Goal: Task Accomplishment & Management: Use online tool/utility

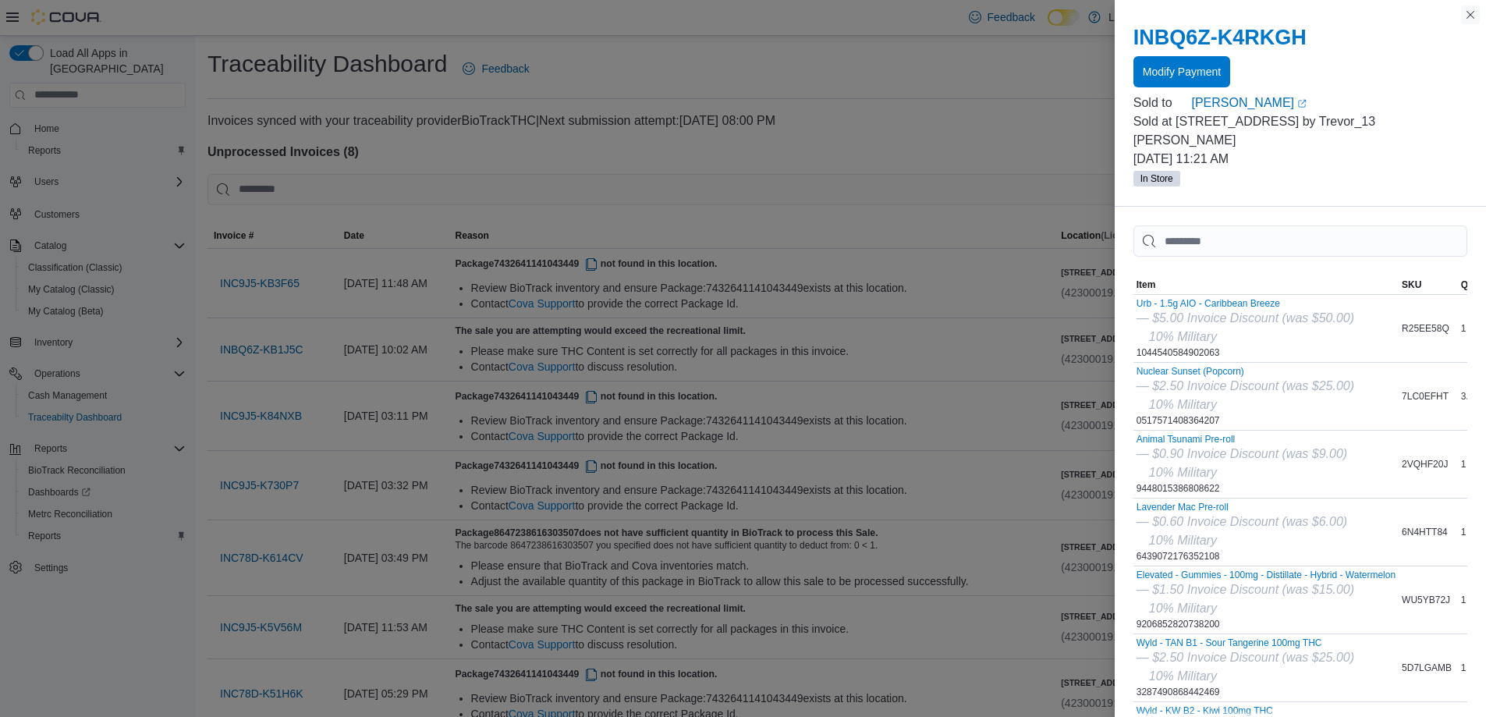
click at [1471, 15] on button "Close this dialog" at bounding box center [1470, 14] width 19 height 19
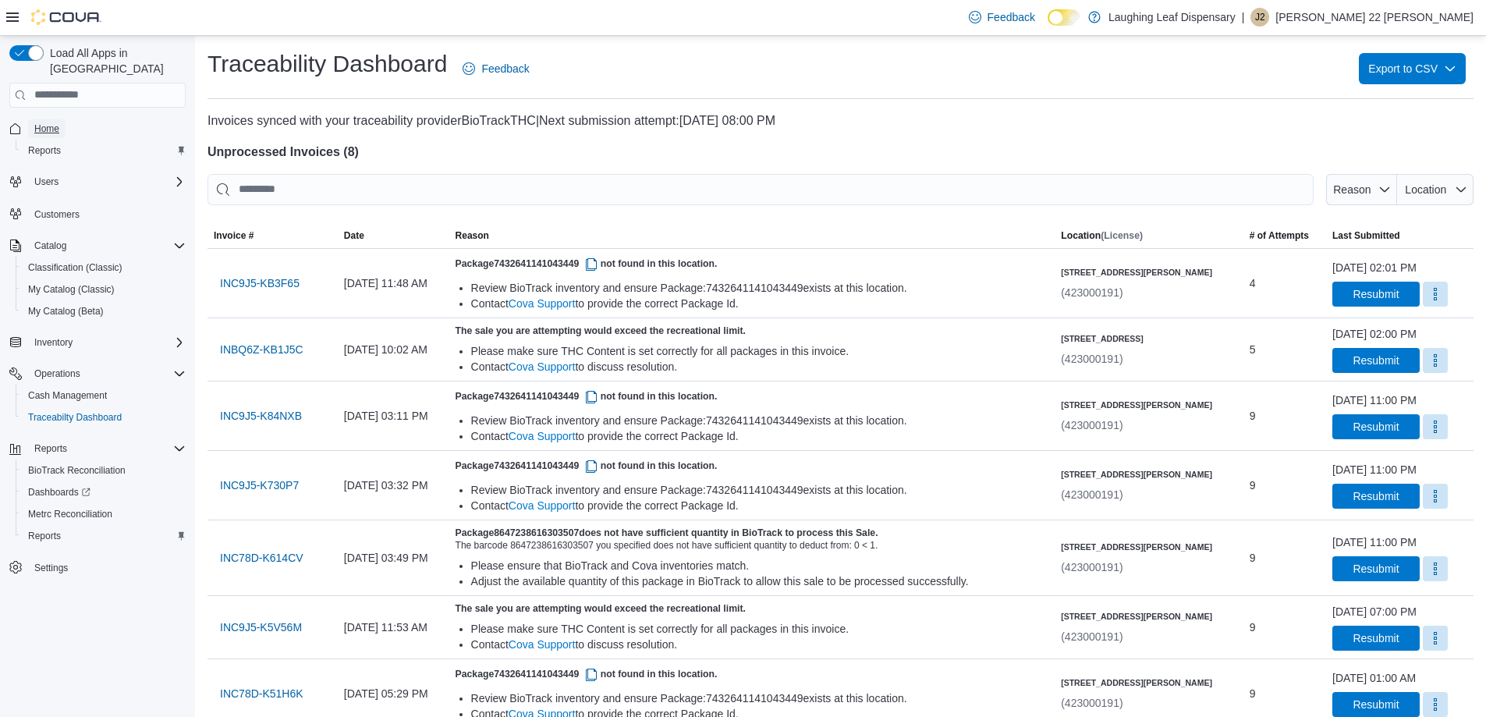
click at [55, 122] on span "Home" at bounding box center [46, 128] width 25 height 12
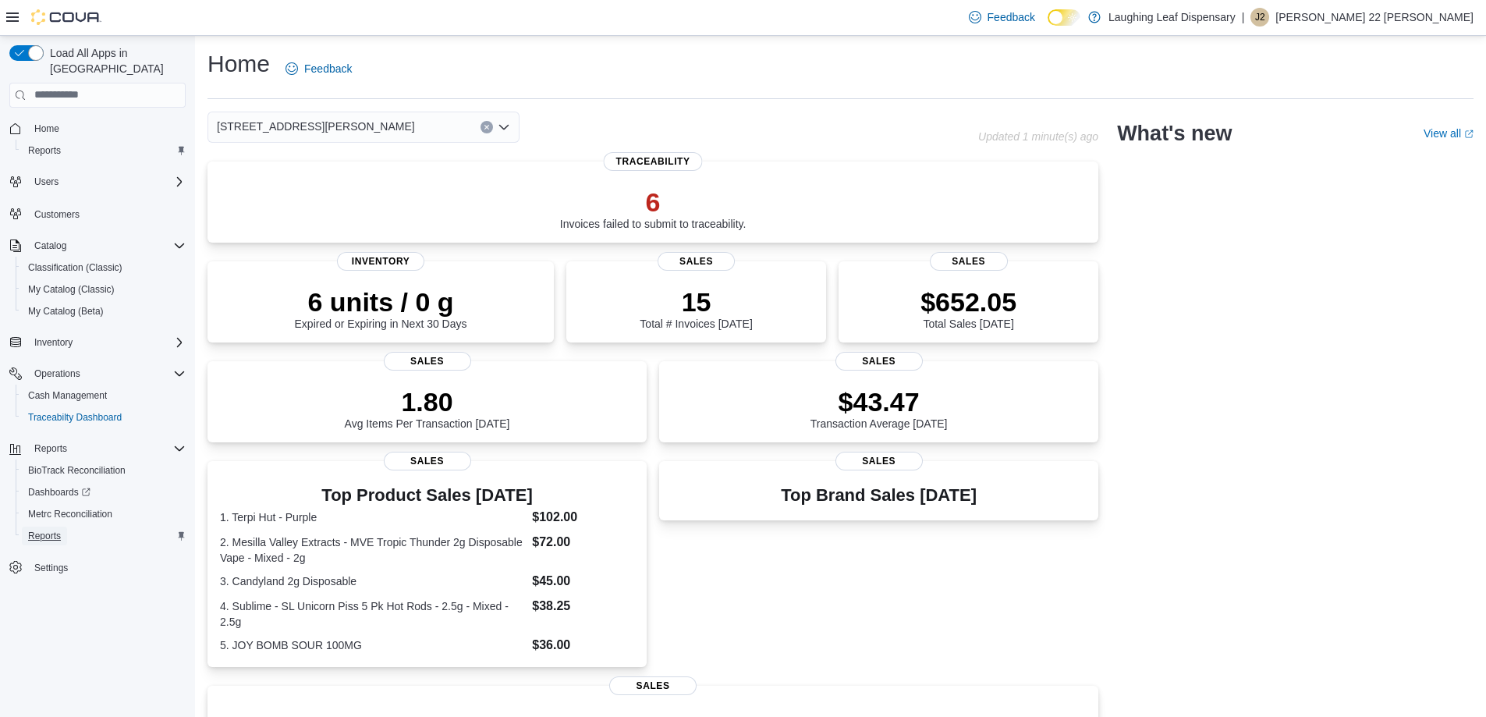
click at [51, 527] on span "Reports" at bounding box center [44, 536] width 33 height 19
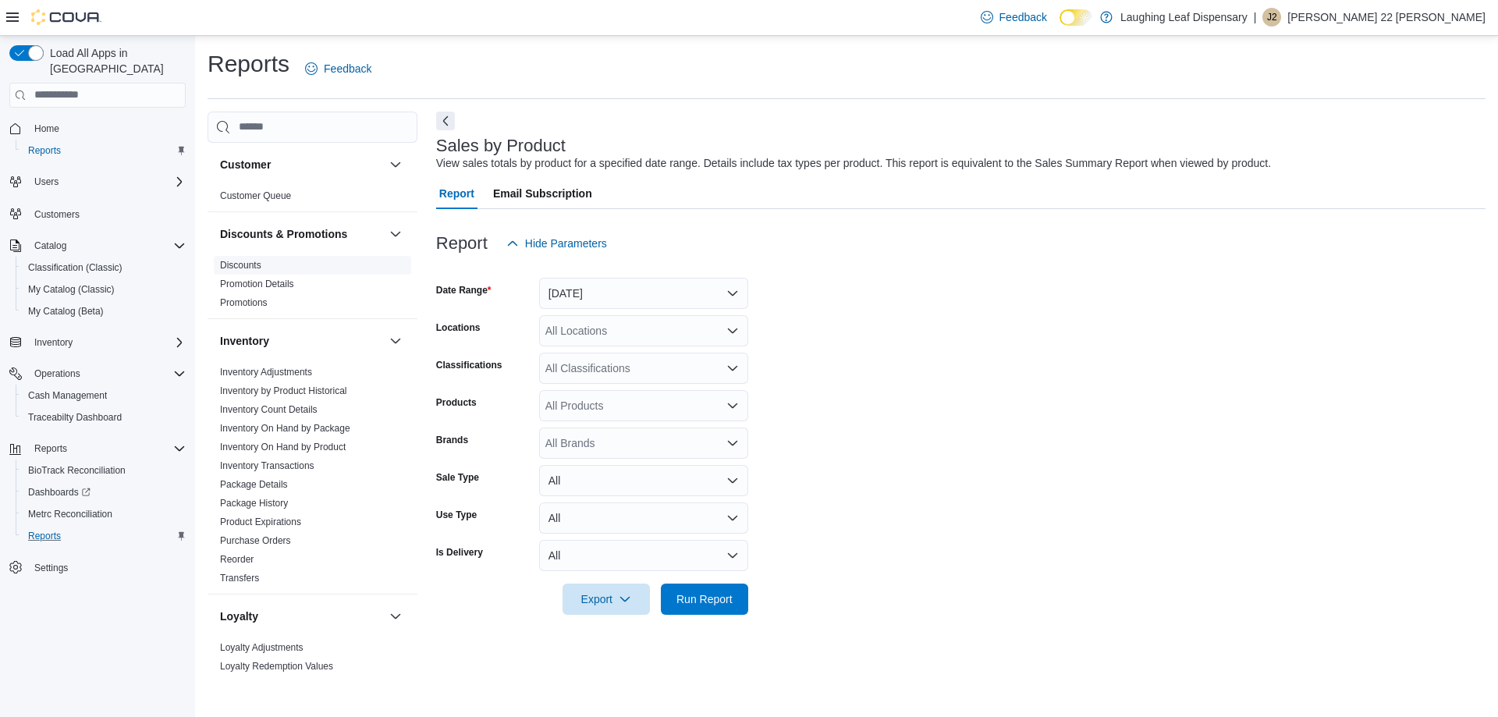
click at [248, 265] on link "Discounts" at bounding box center [240, 265] width 41 height 11
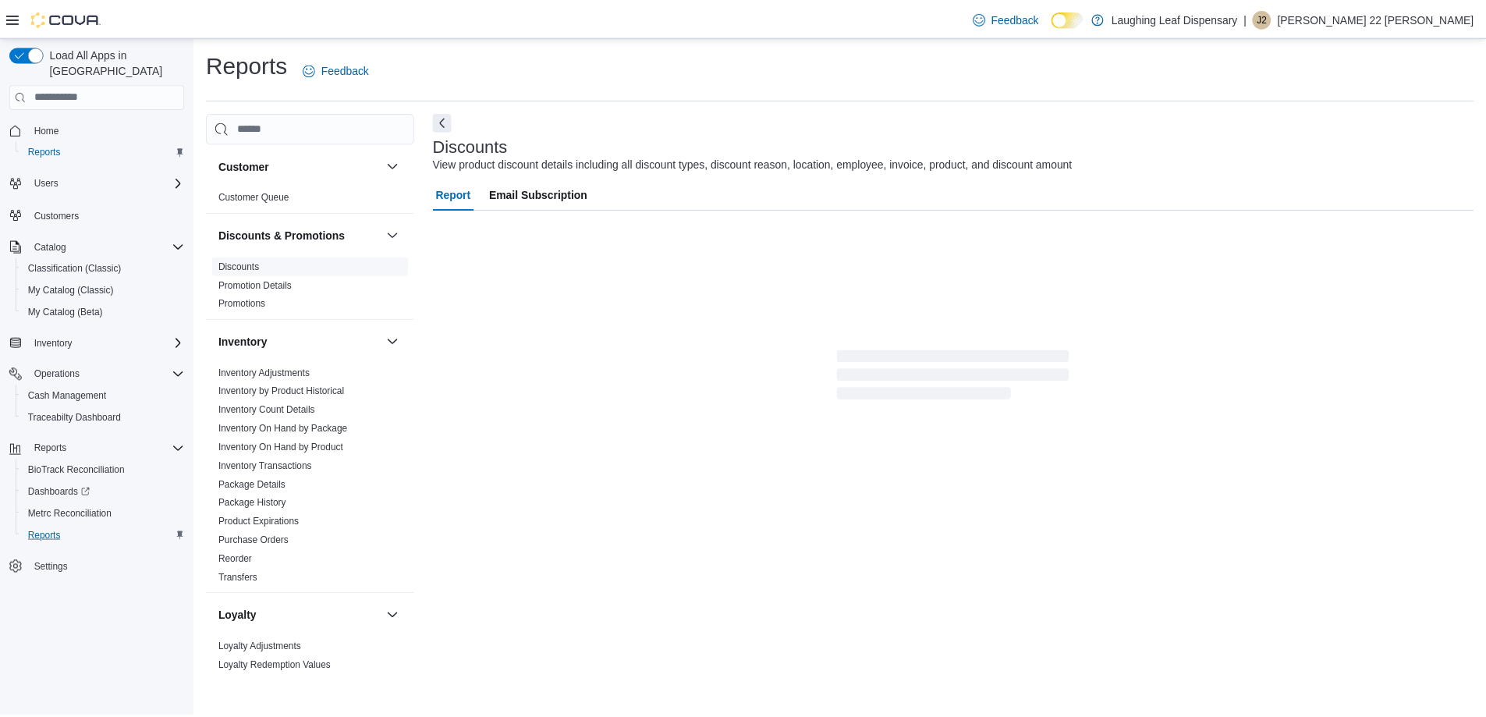
scroll to position [4, 0]
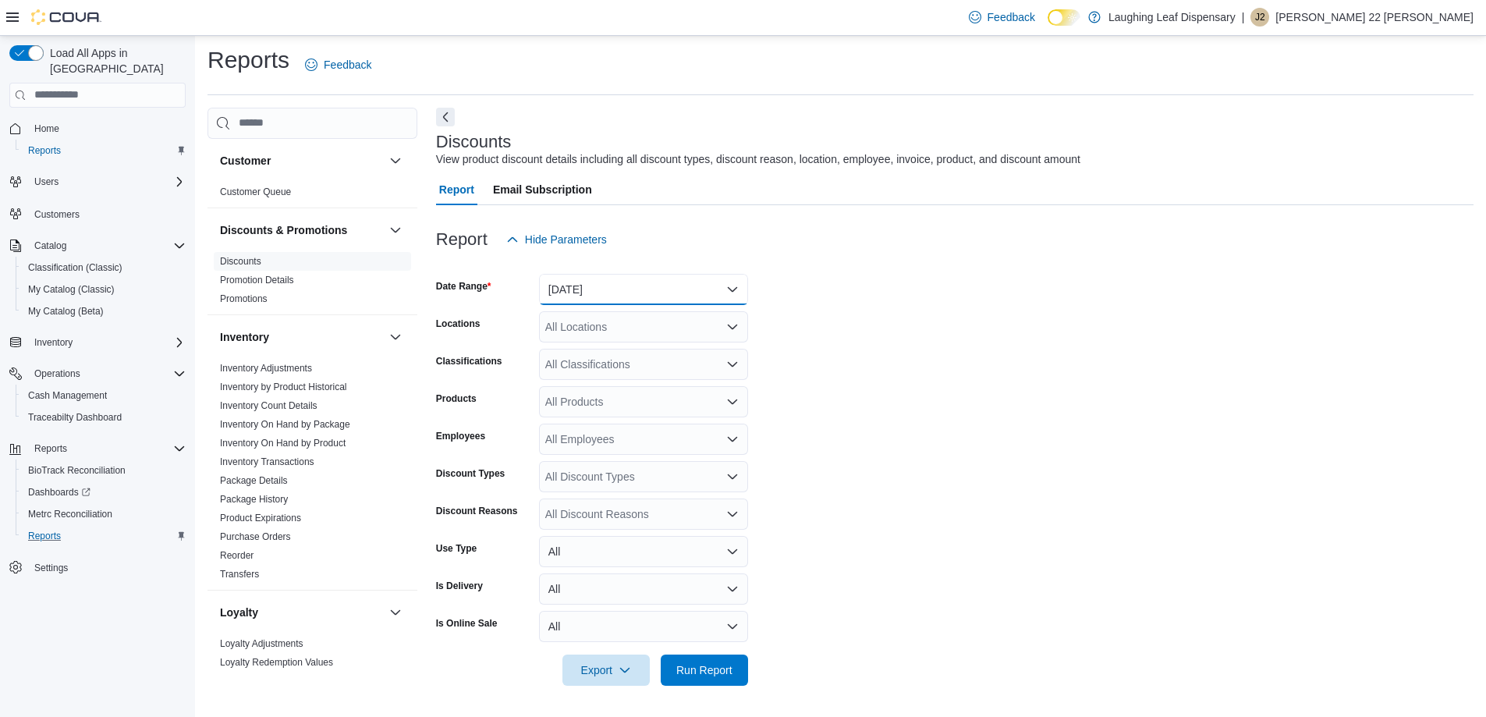
click at [734, 288] on button "[DATE]" at bounding box center [643, 289] width 209 height 31
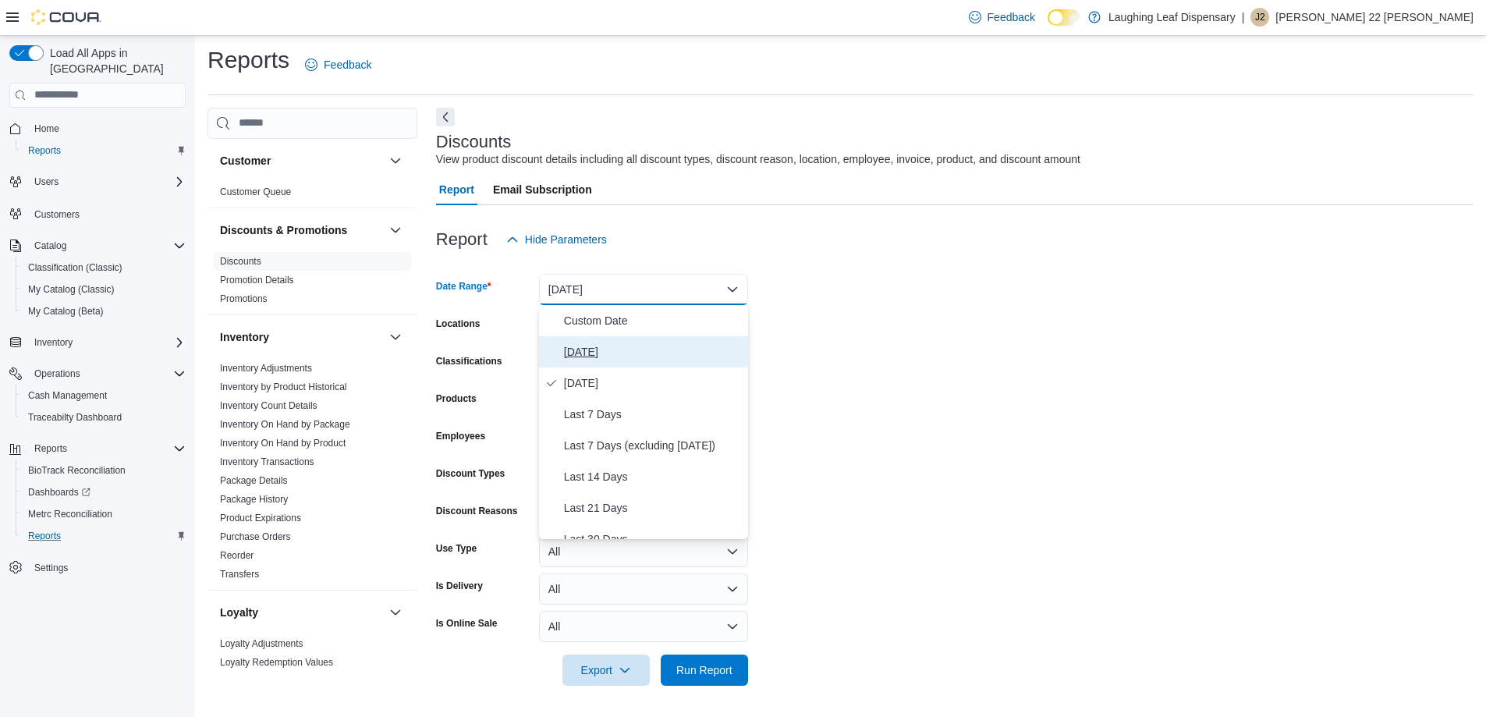
click at [575, 355] on span "[DATE]" at bounding box center [653, 352] width 178 height 19
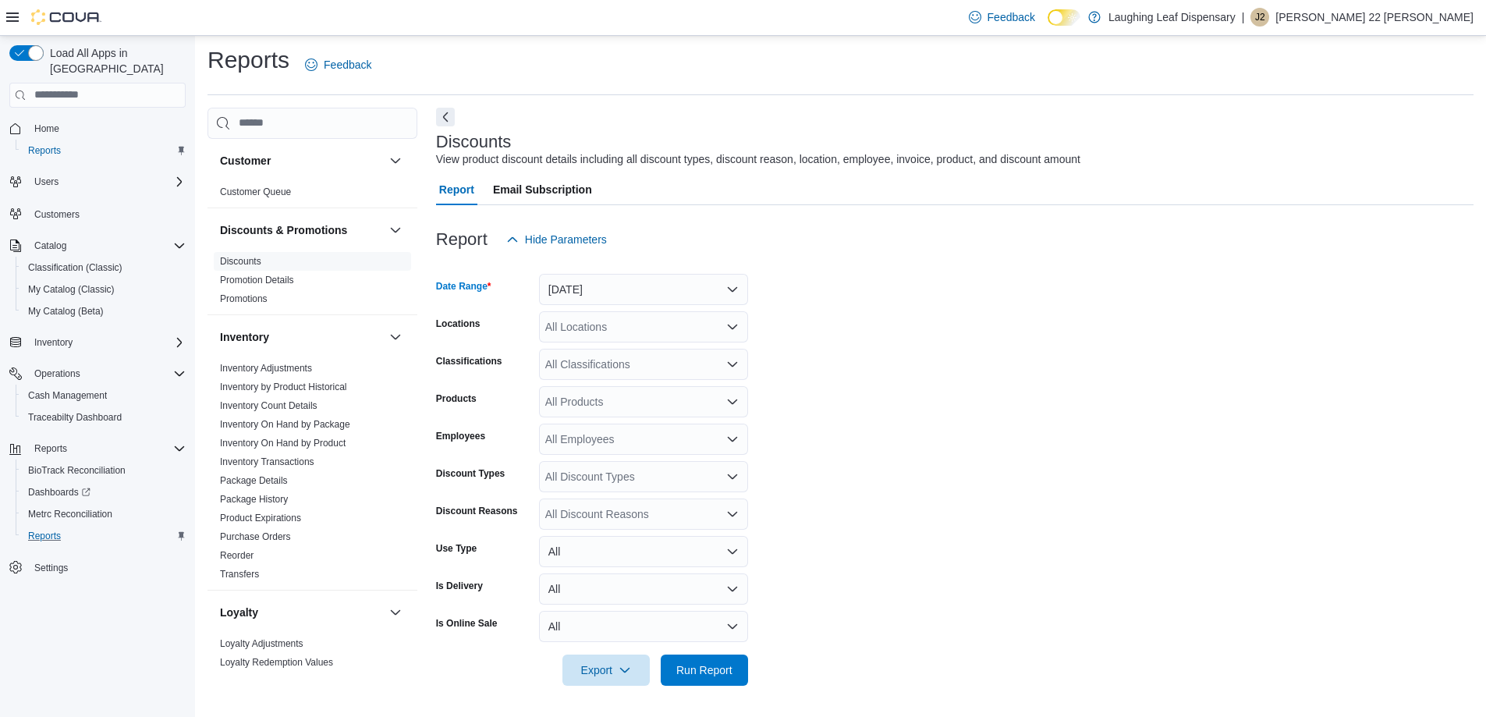
click at [732, 323] on icon "Open list of options" at bounding box center [732, 327] width 12 height 12
click at [619, 398] on span "[STREET_ADDRESS][PERSON_NAME]" at bounding box center [672, 399] width 198 height 16
click at [907, 388] on form "Date Range [DATE] Locations [STREET_ADDRESS][PERSON_NAME] Classifications All C…" at bounding box center [955, 470] width 1038 height 431
click at [678, 449] on div "All Employees" at bounding box center [643, 439] width 209 height 31
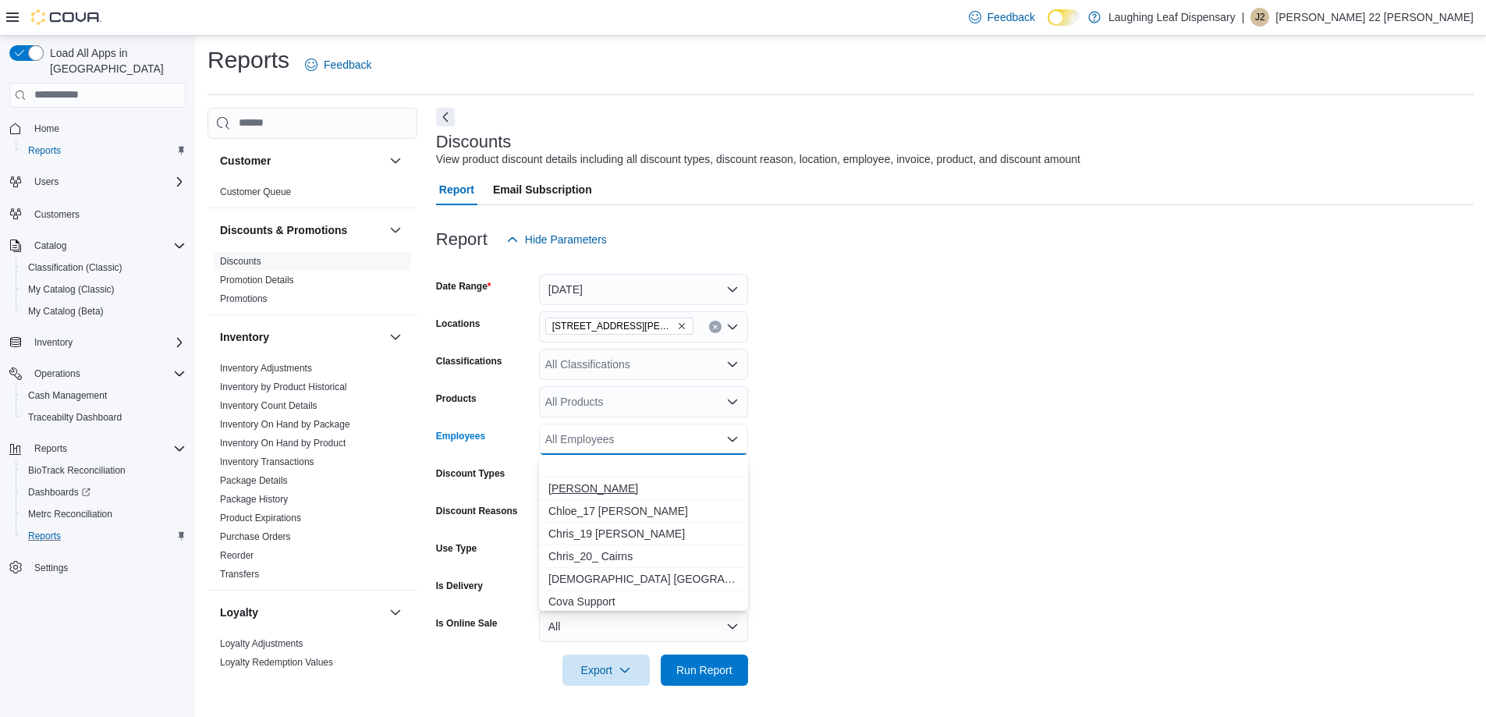
click at [598, 491] on span "[PERSON_NAME]" at bounding box center [644, 489] width 190 height 16
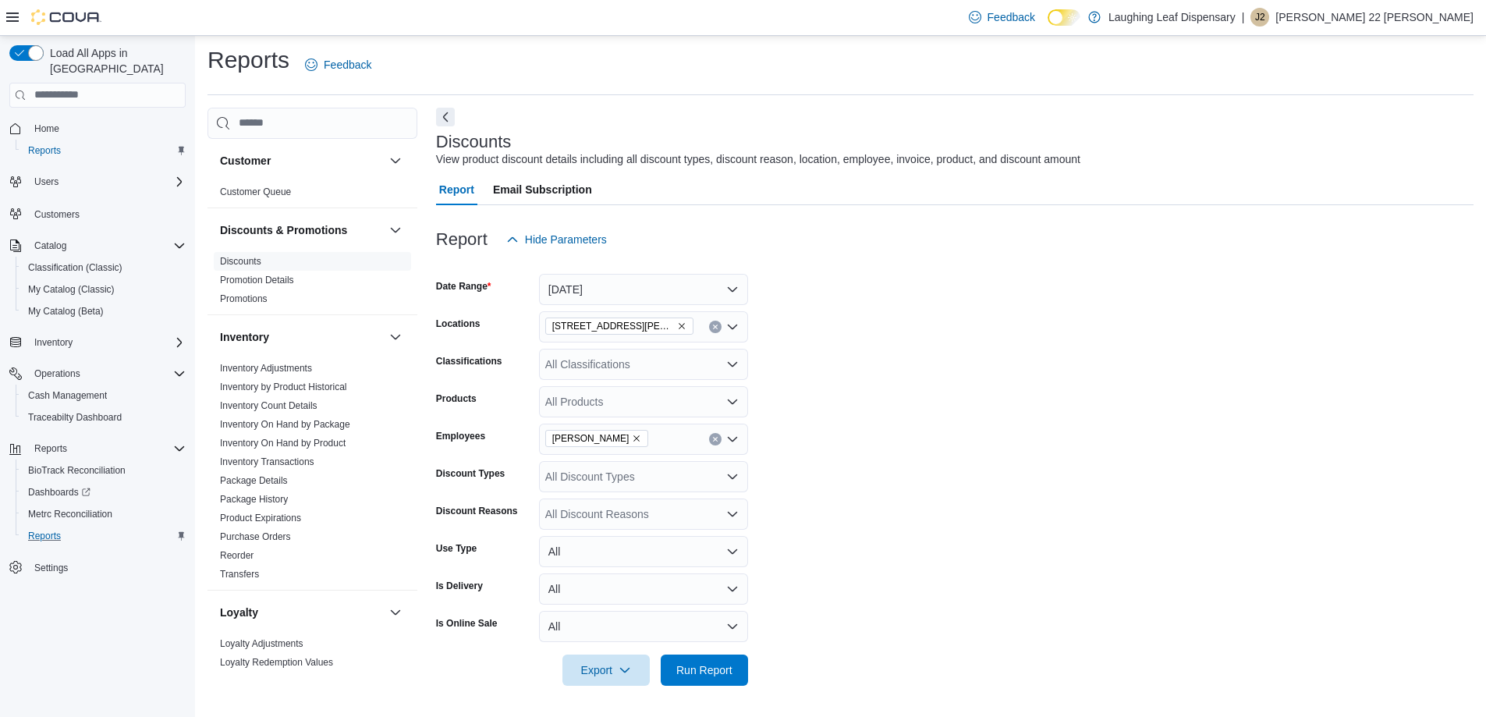
click at [821, 501] on form "Date Range [DATE] Locations [STREET_ADDRESS][PERSON_NAME] Classifications All C…" at bounding box center [955, 470] width 1038 height 431
click at [732, 474] on icon "Open list of options" at bounding box center [732, 476] width 12 height 12
click at [936, 512] on form "Date Range [DATE] Locations [STREET_ADDRESS][PERSON_NAME] Classifications All C…" at bounding box center [955, 470] width 1038 height 431
click at [727, 473] on icon "Open list of options" at bounding box center [732, 476] width 12 height 12
click at [1076, 570] on form "Date Range [DATE] Locations [STREET_ADDRESS][PERSON_NAME] Classifications All C…" at bounding box center [955, 470] width 1038 height 431
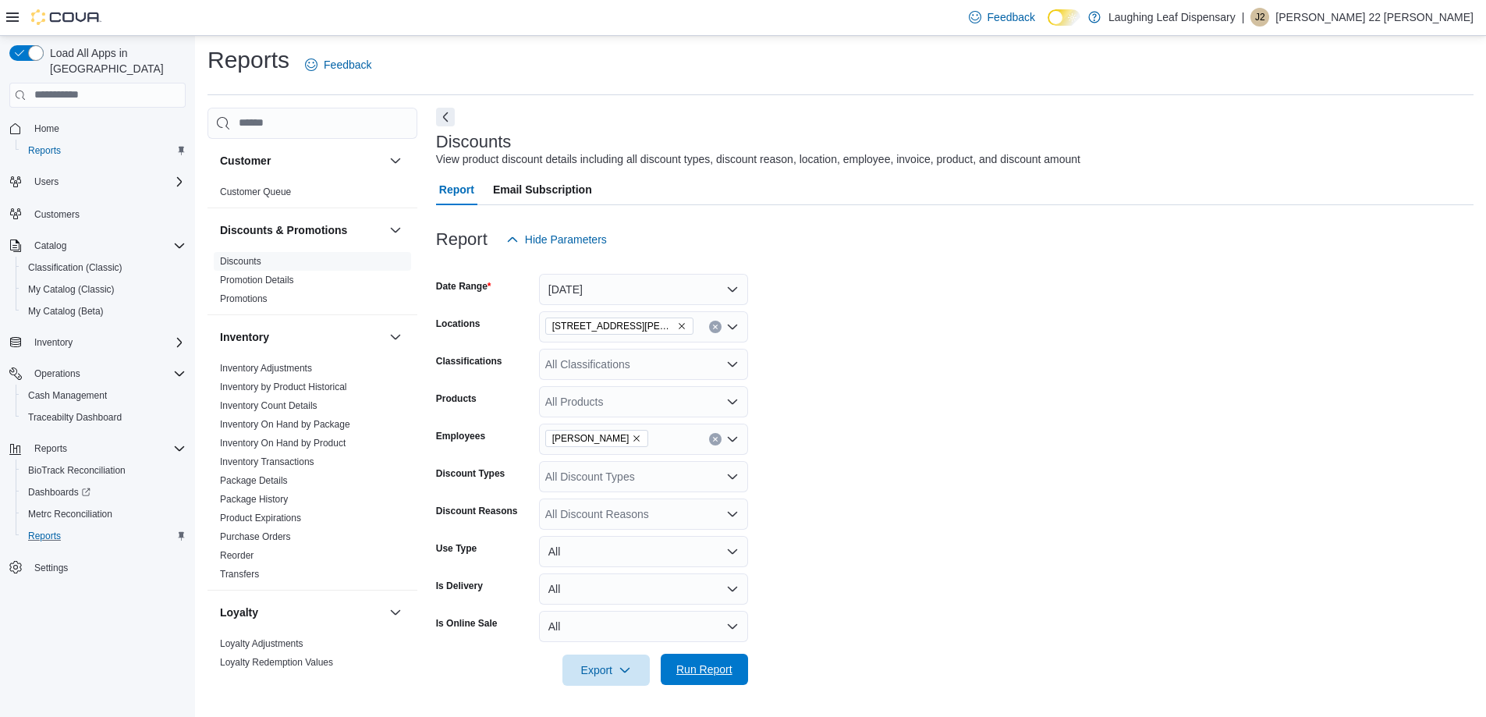
click at [700, 667] on span "Run Report" at bounding box center [704, 670] width 56 height 16
click at [707, 673] on span "Run Report" at bounding box center [704, 670] width 56 height 16
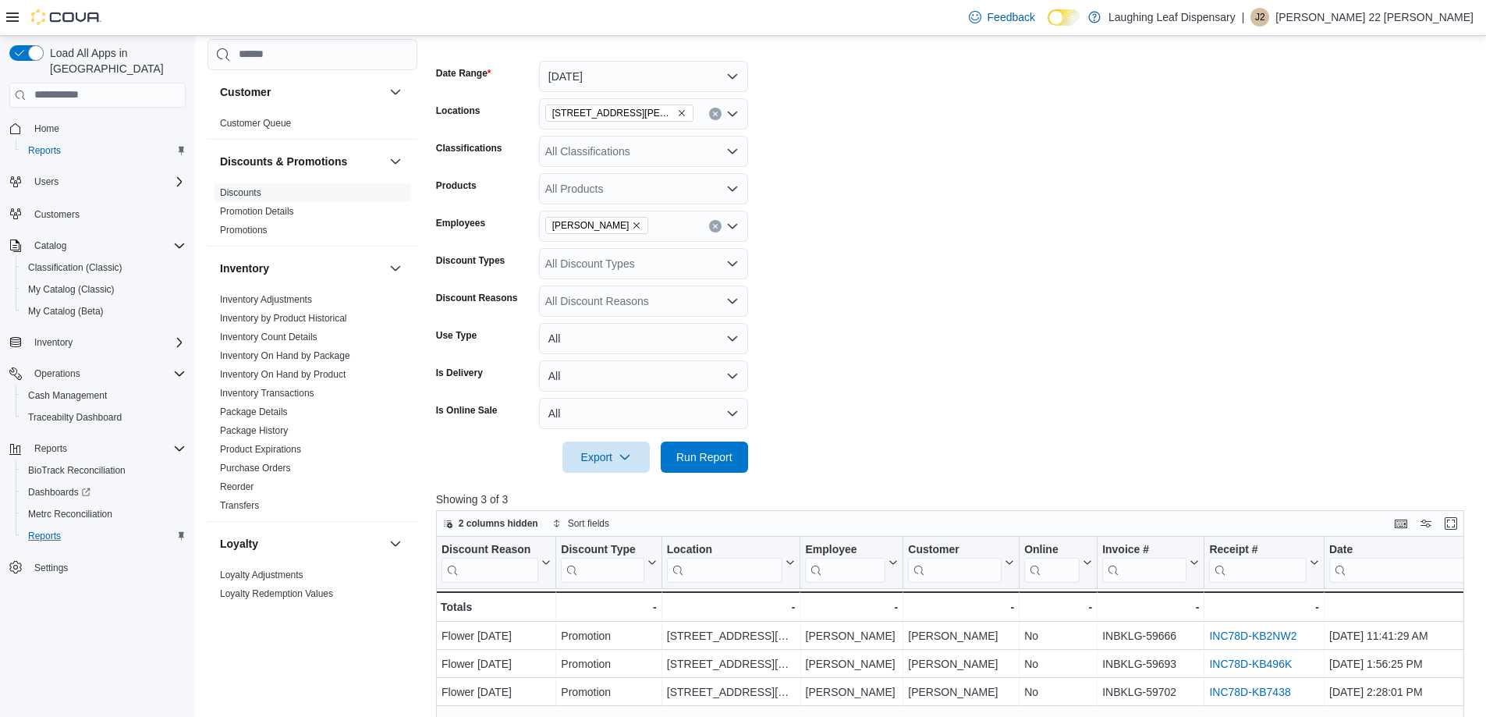
scroll to position [116, 0]
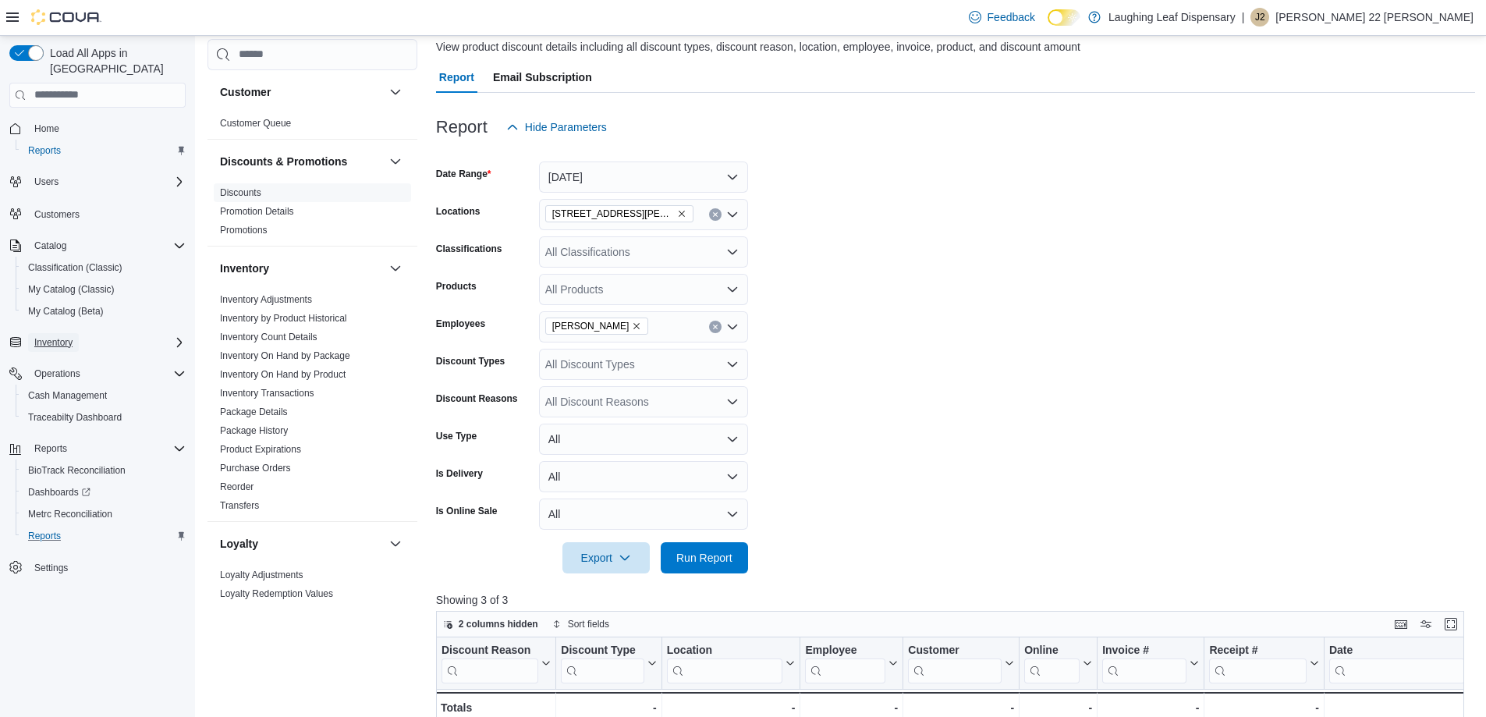
click at [29, 333] on button "Inventory" at bounding box center [53, 342] width 51 height 19
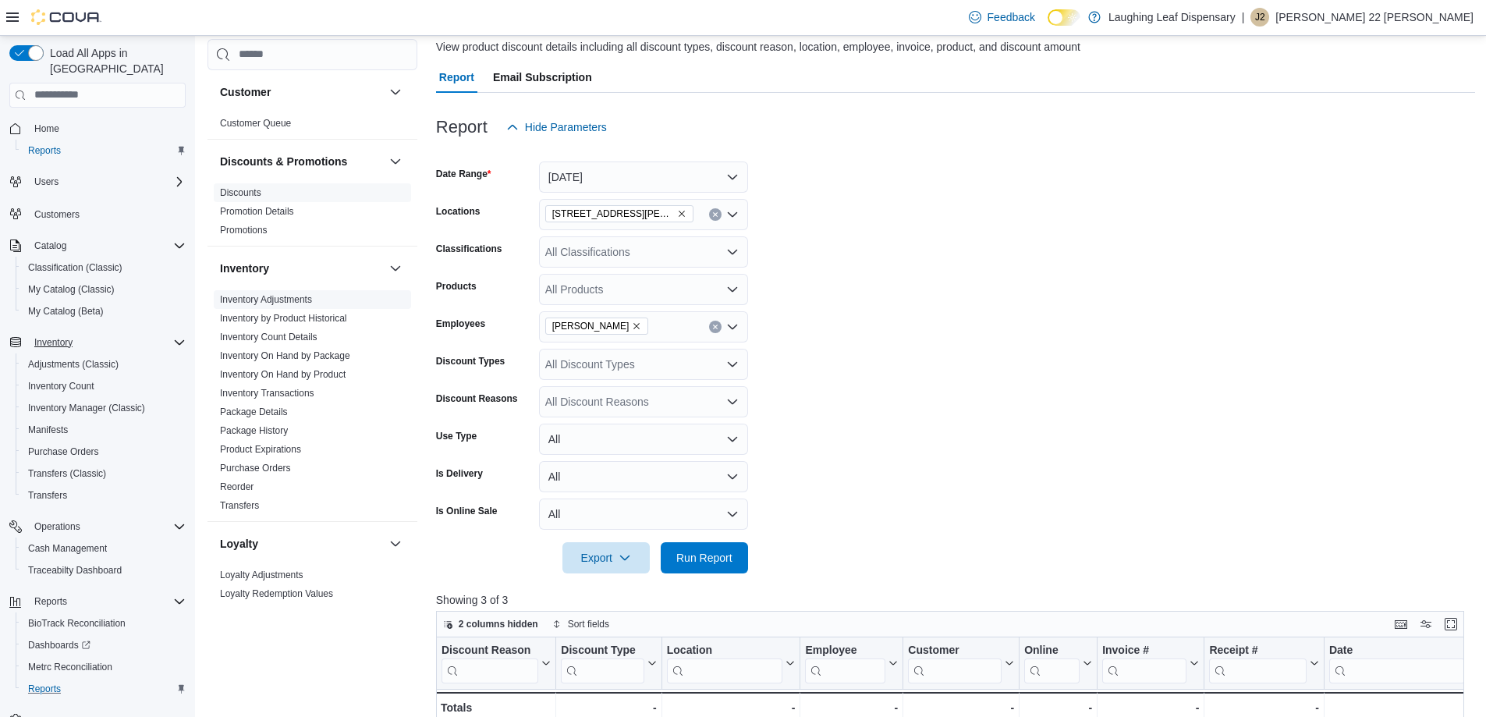
click at [245, 303] on link "Inventory Adjustments" at bounding box center [266, 299] width 92 height 11
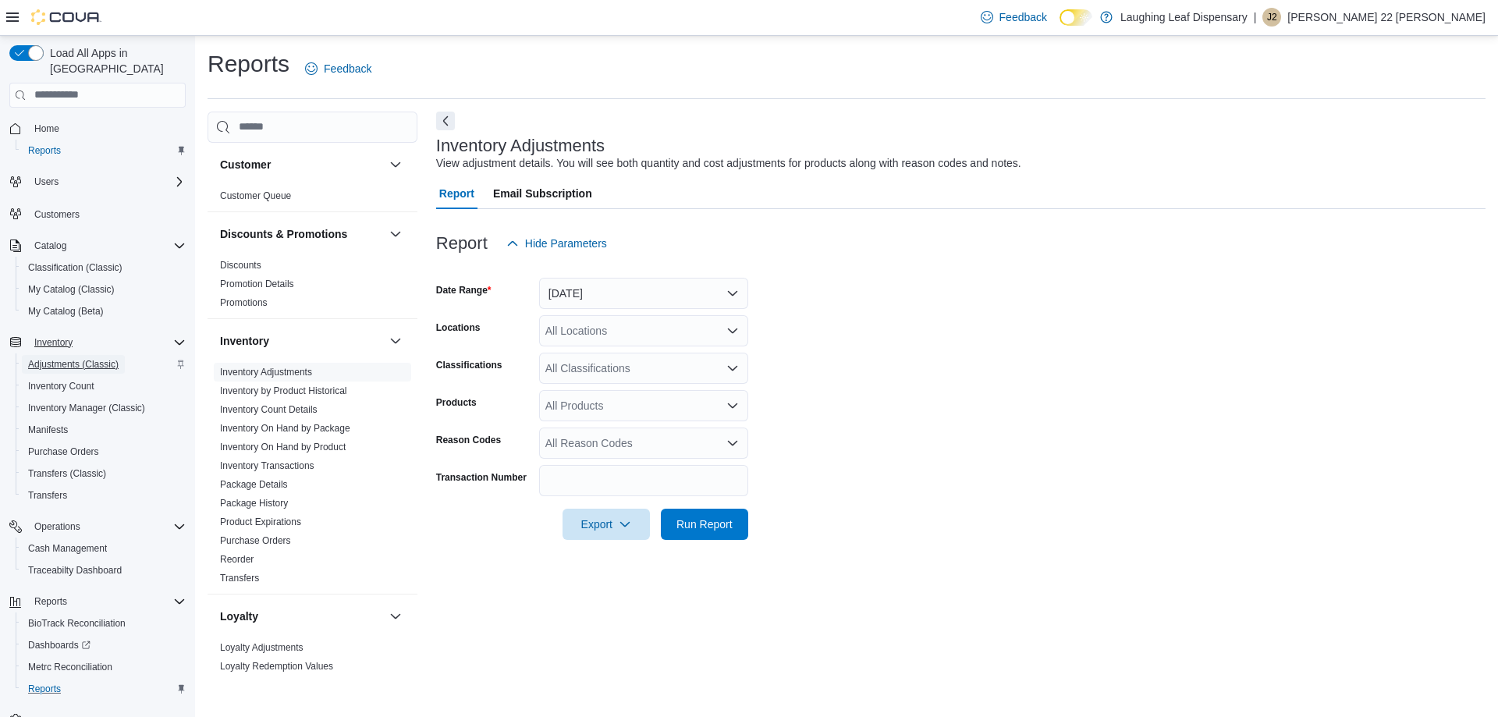
click at [37, 358] on span "Adjustments (Classic)" at bounding box center [73, 364] width 91 height 12
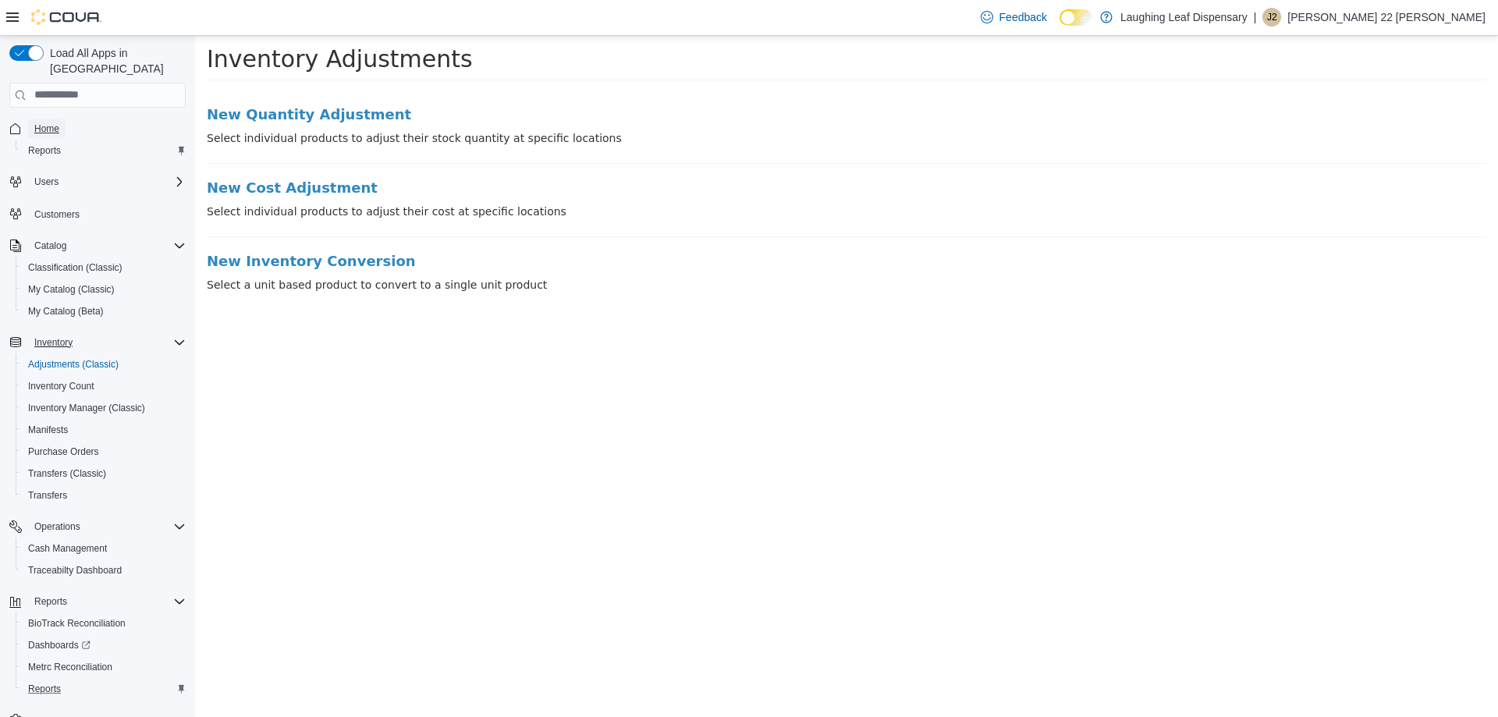
click at [54, 122] on span "Home" at bounding box center [46, 128] width 25 height 12
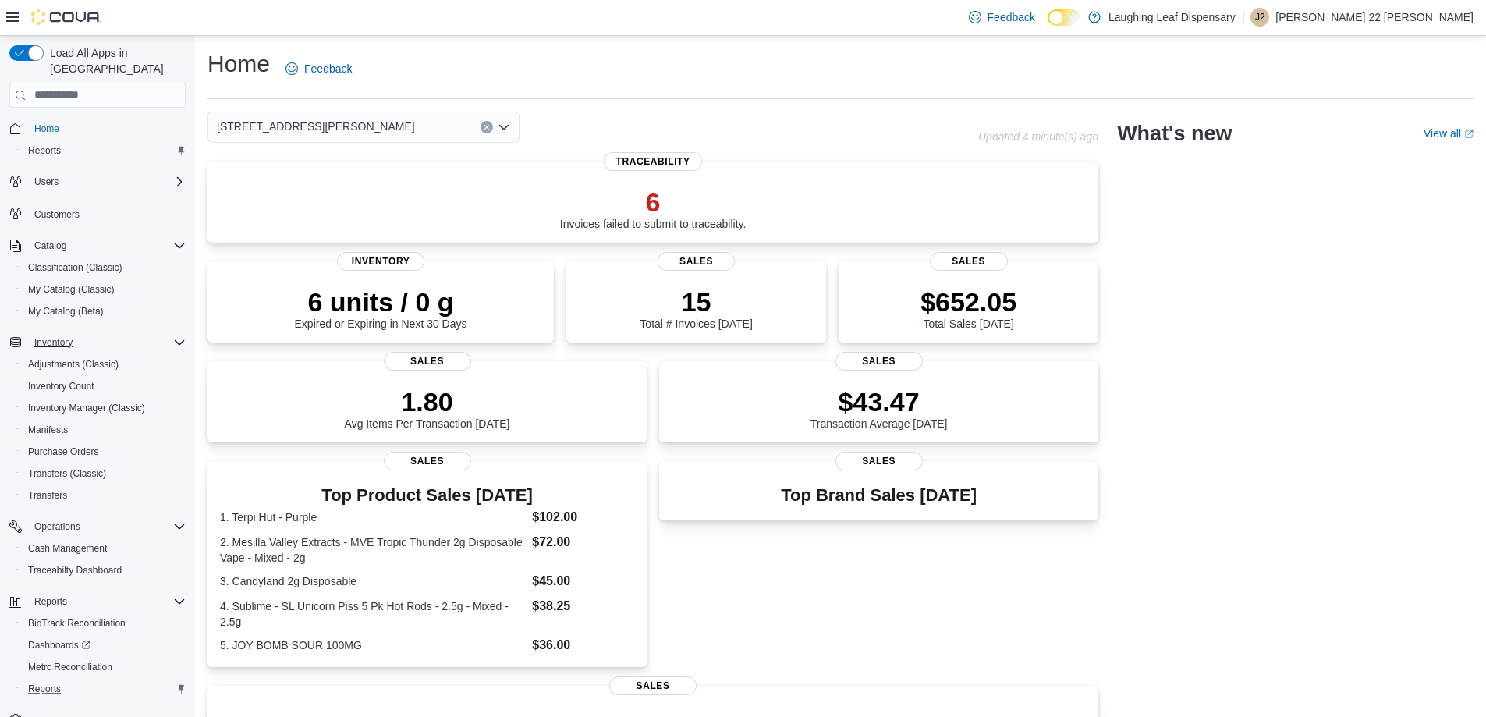
click at [1419, 16] on p "[PERSON_NAME] 22 [PERSON_NAME]" at bounding box center [1375, 17] width 198 height 19
click at [1380, 159] on span "Sign Out" at bounding box center [1373, 152] width 42 height 16
